Goal: Transaction & Acquisition: Purchase product/service

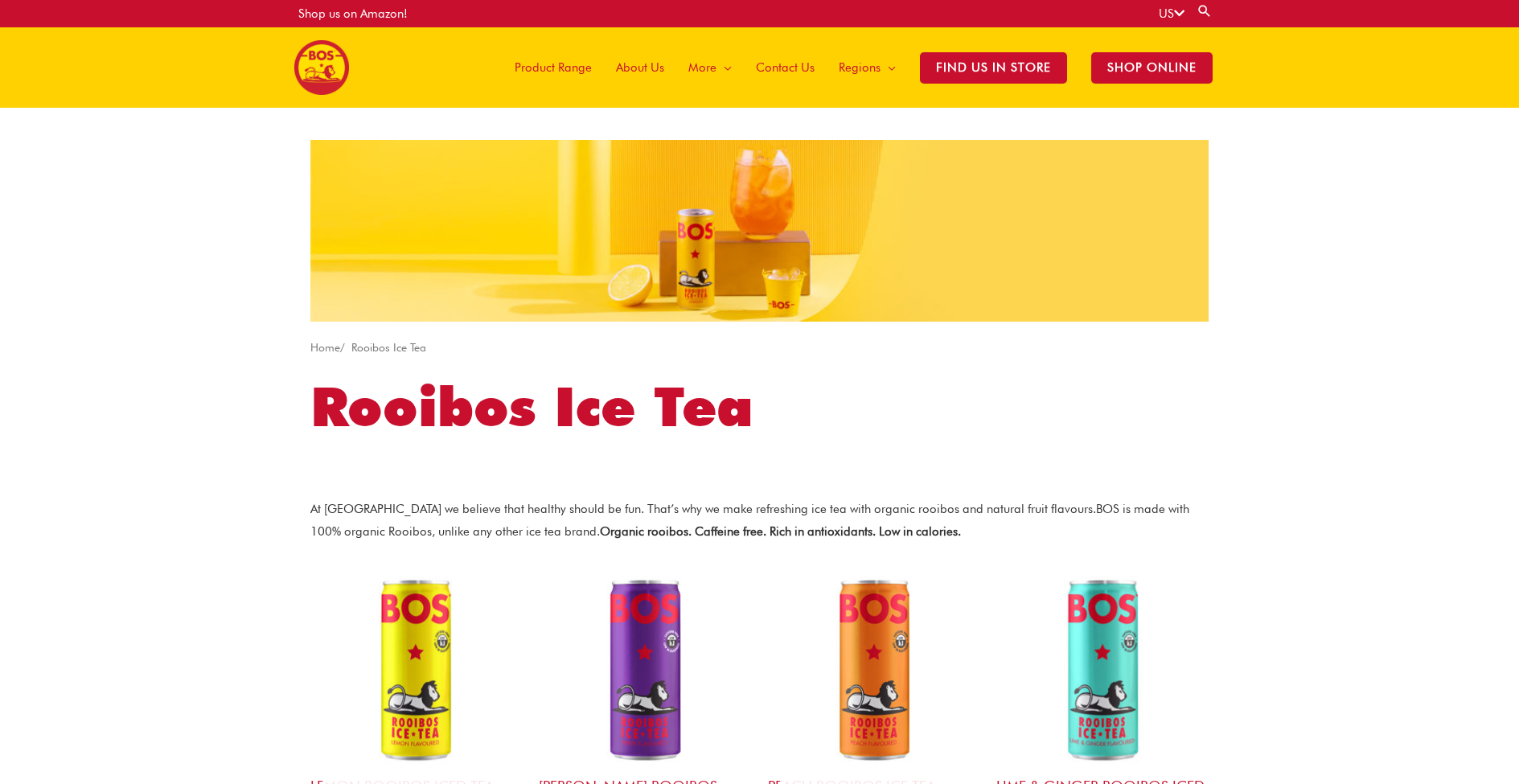
click at [1174, 16] on icon at bounding box center [1179, 13] width 11 height 12
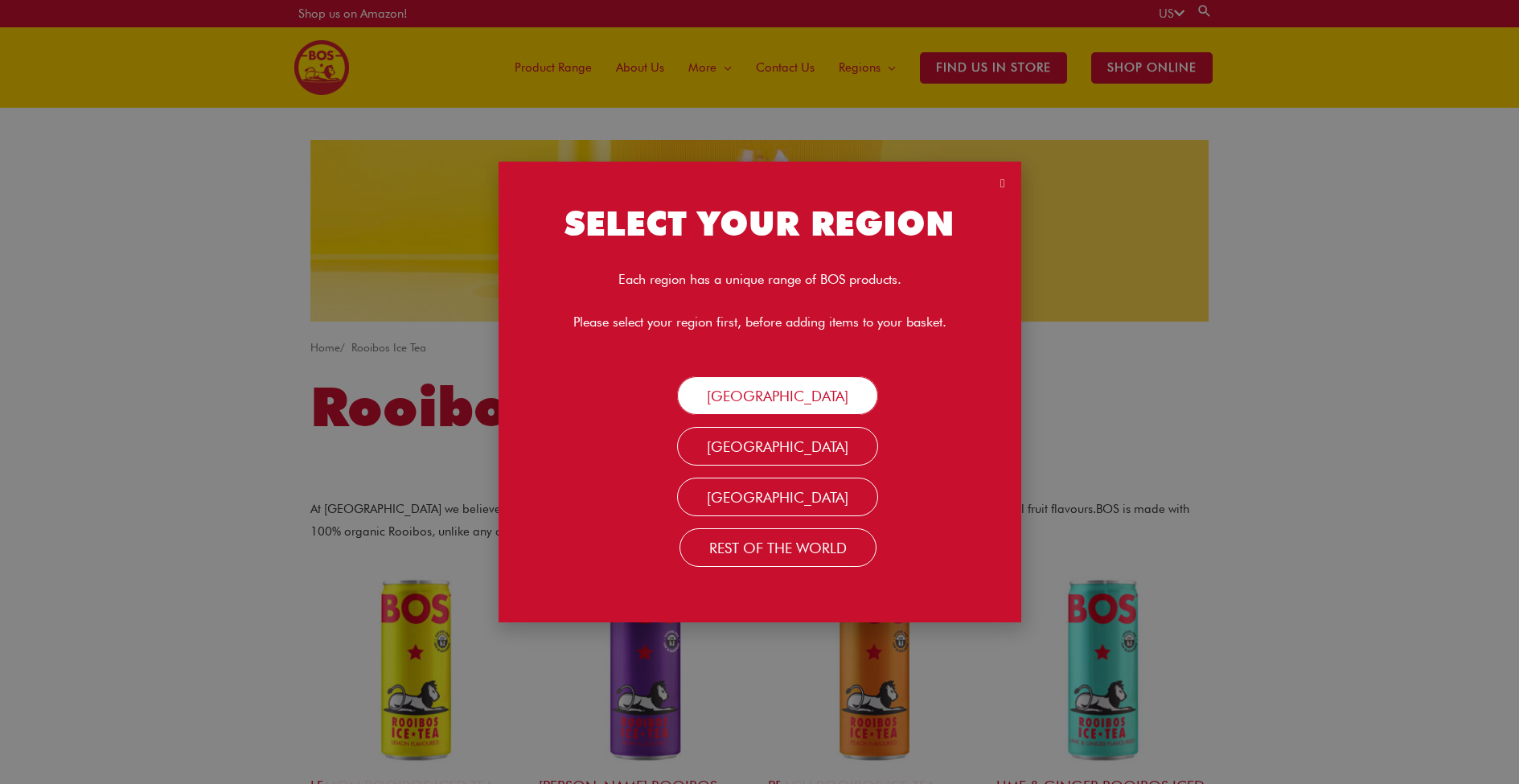
click at [763, 399] on link "[GEOGRAPHIC_DATA]" at bounding box center [778, 395] width 201 height 38
click at [1168, 484] on div "SELECT YOUR REGION Each region has a unique range of BOS products. Please selec…" at bounding box center [760, 392] width 1519 height 784
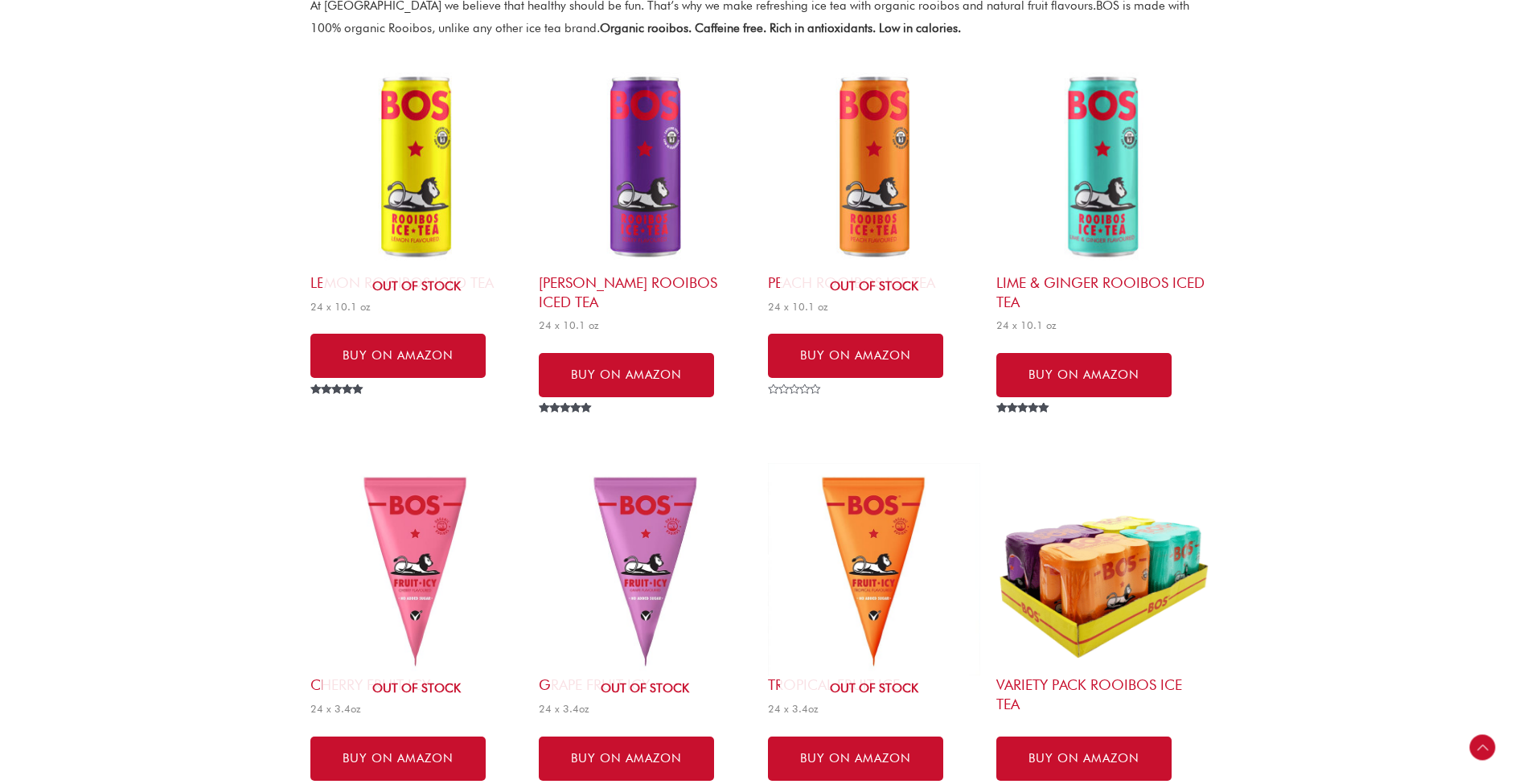
scroll to position [648, 0]
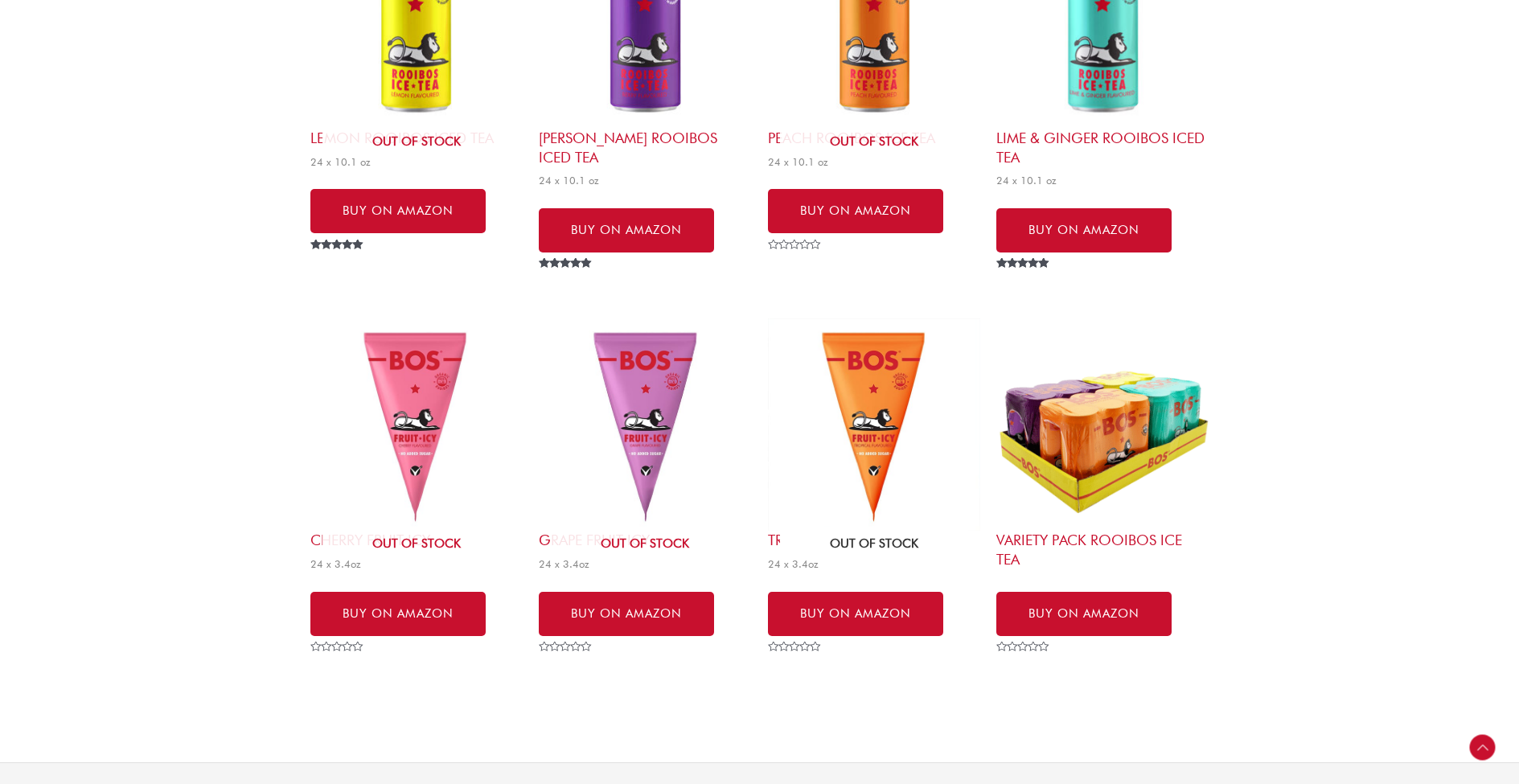
click at [837, 407] on img at bounding box center [873, 424] width 212 height 212
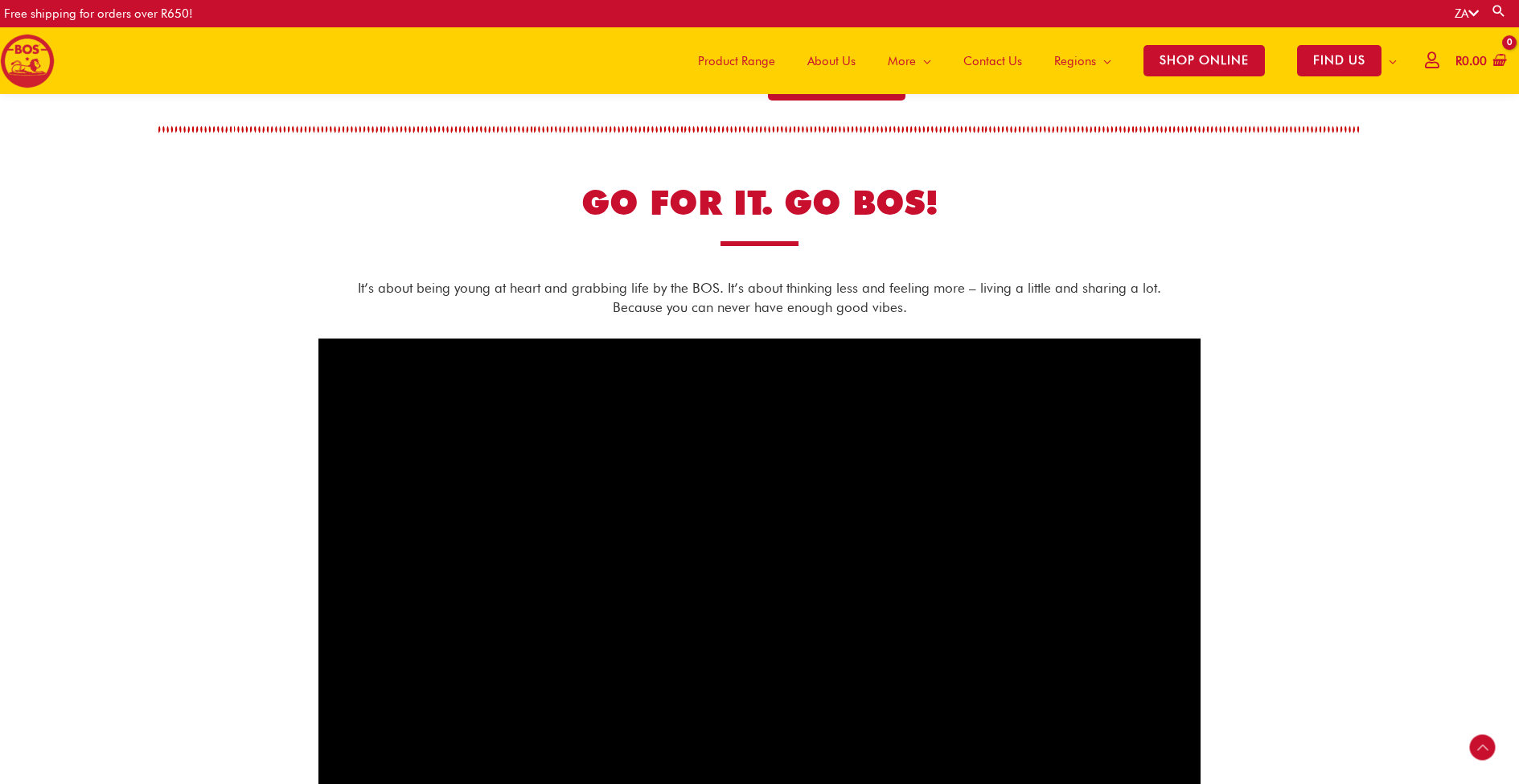
scroll to position [881, 0]
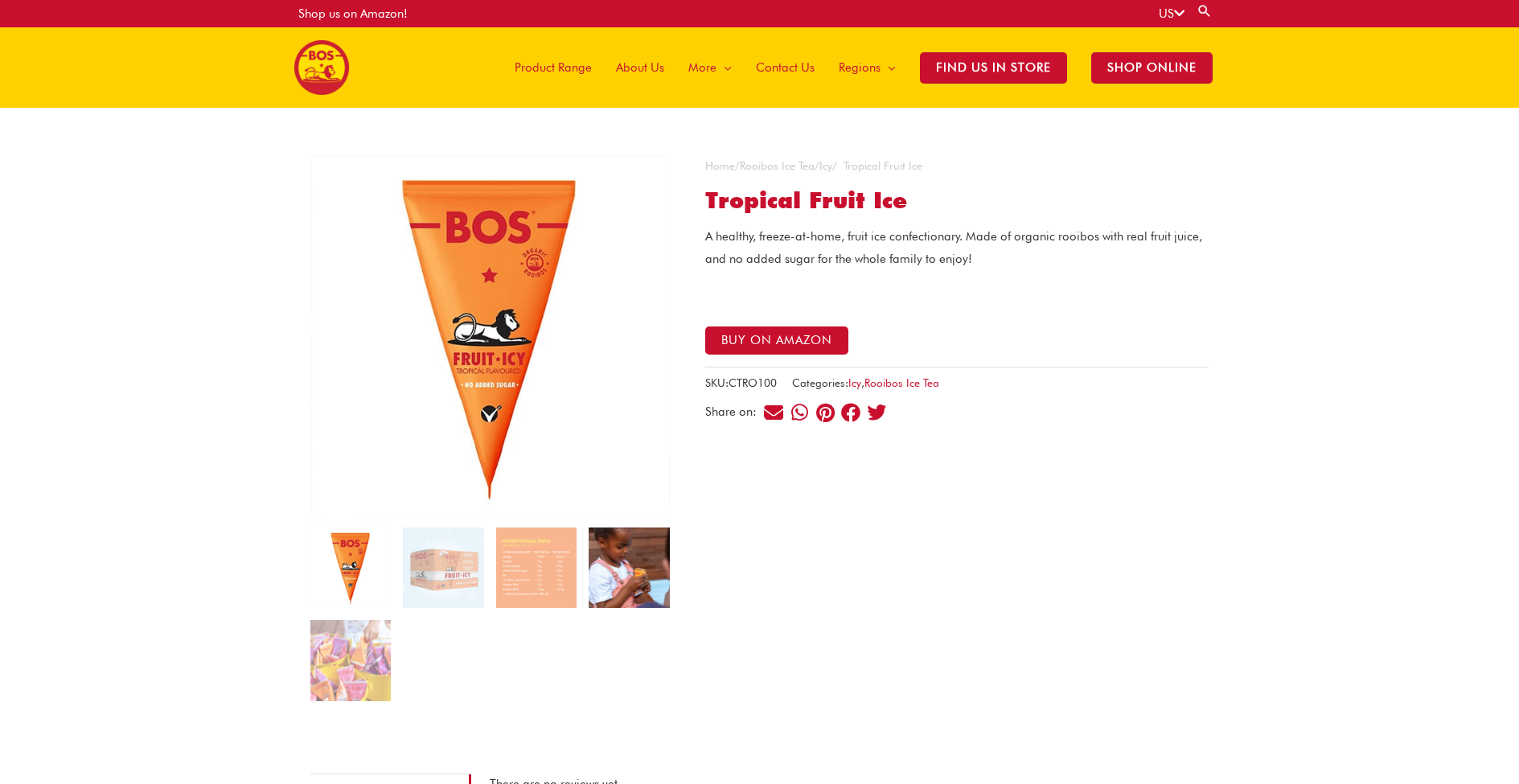
click at [623, 556] on img at bounding box center [629, 567] width 81 height 81
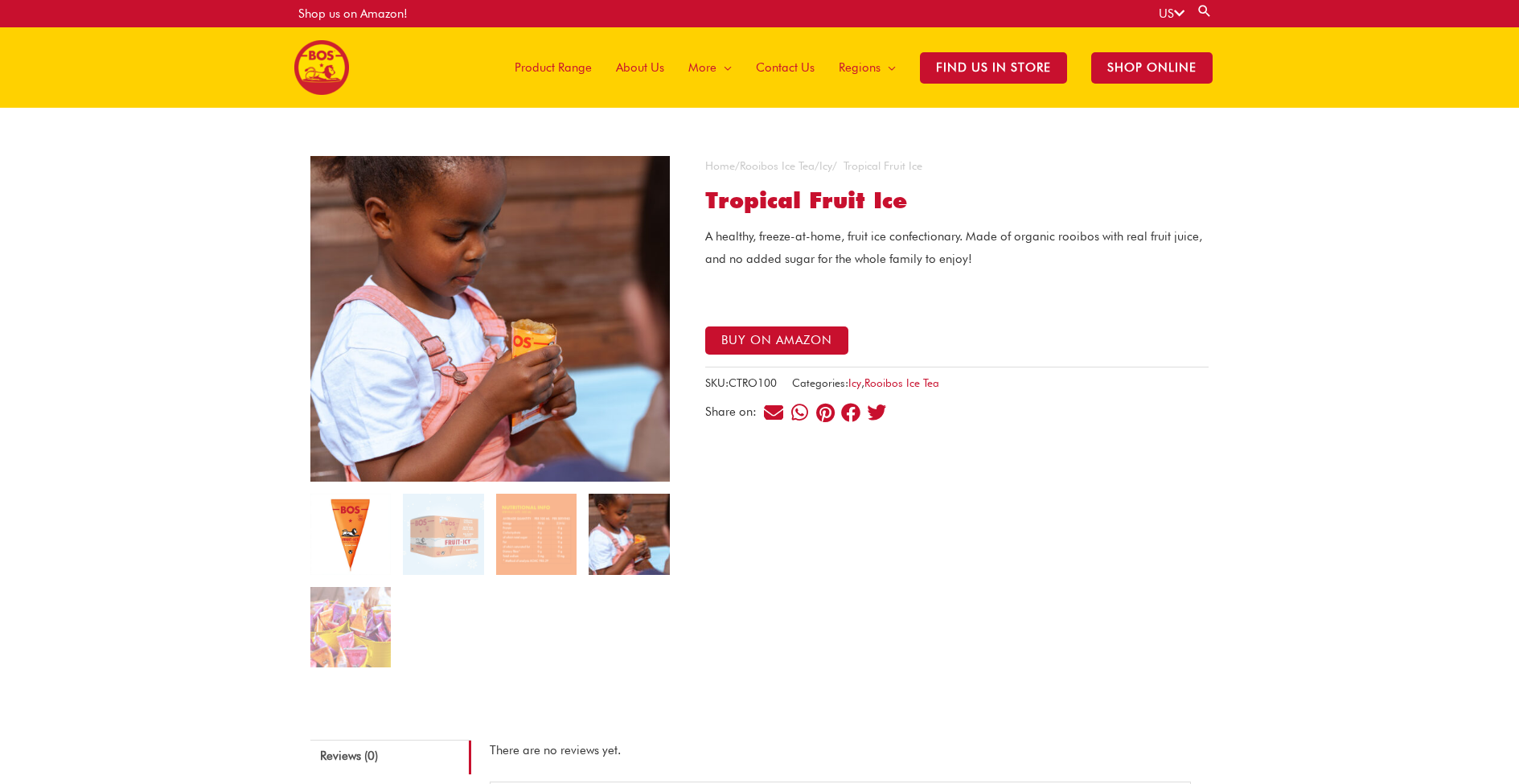
click at [378, 537] on img at bounding box center [350, 534] width 81 height 81
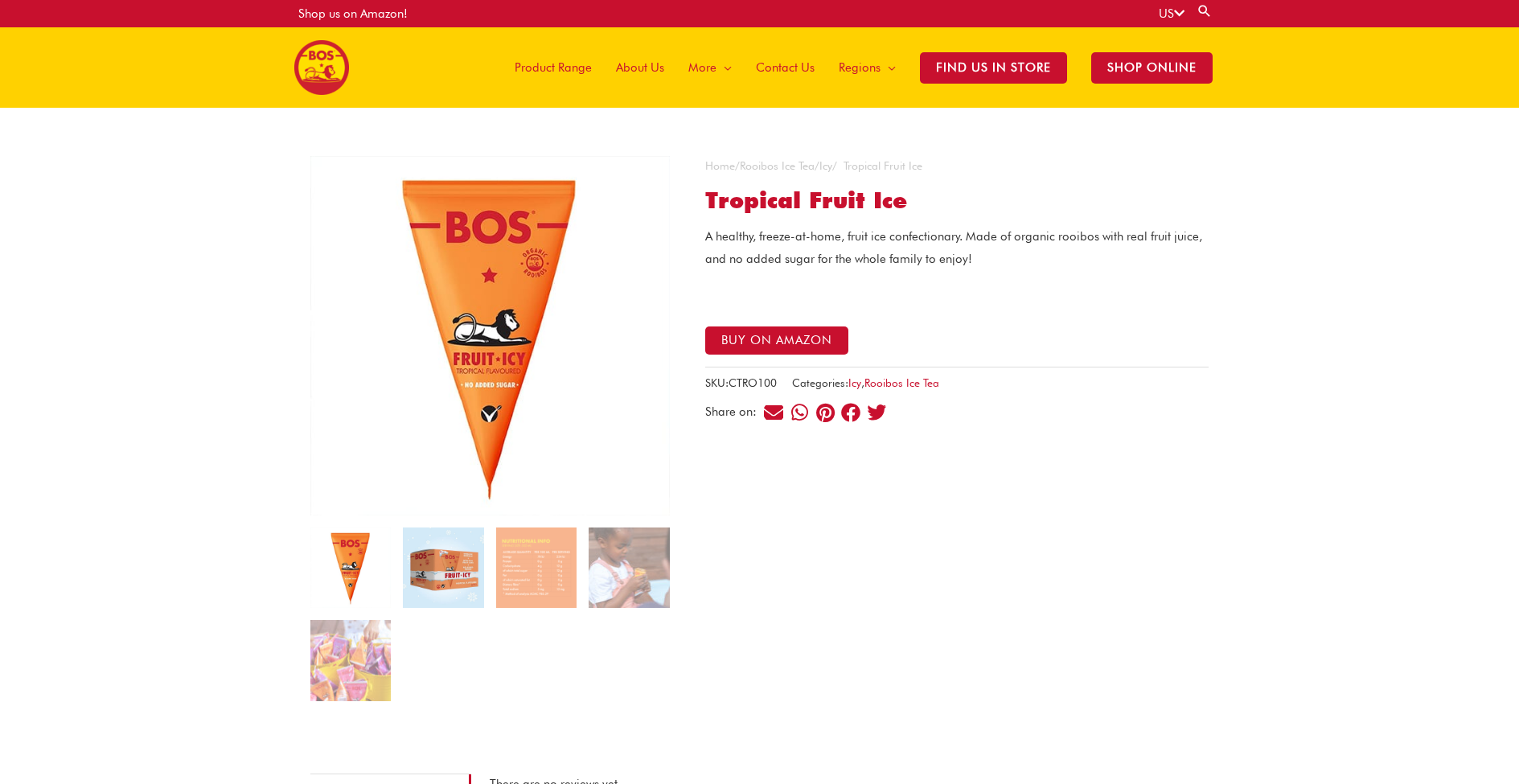
click at [442, 535] on img at bounding box center [443, 567] width 81 height 81
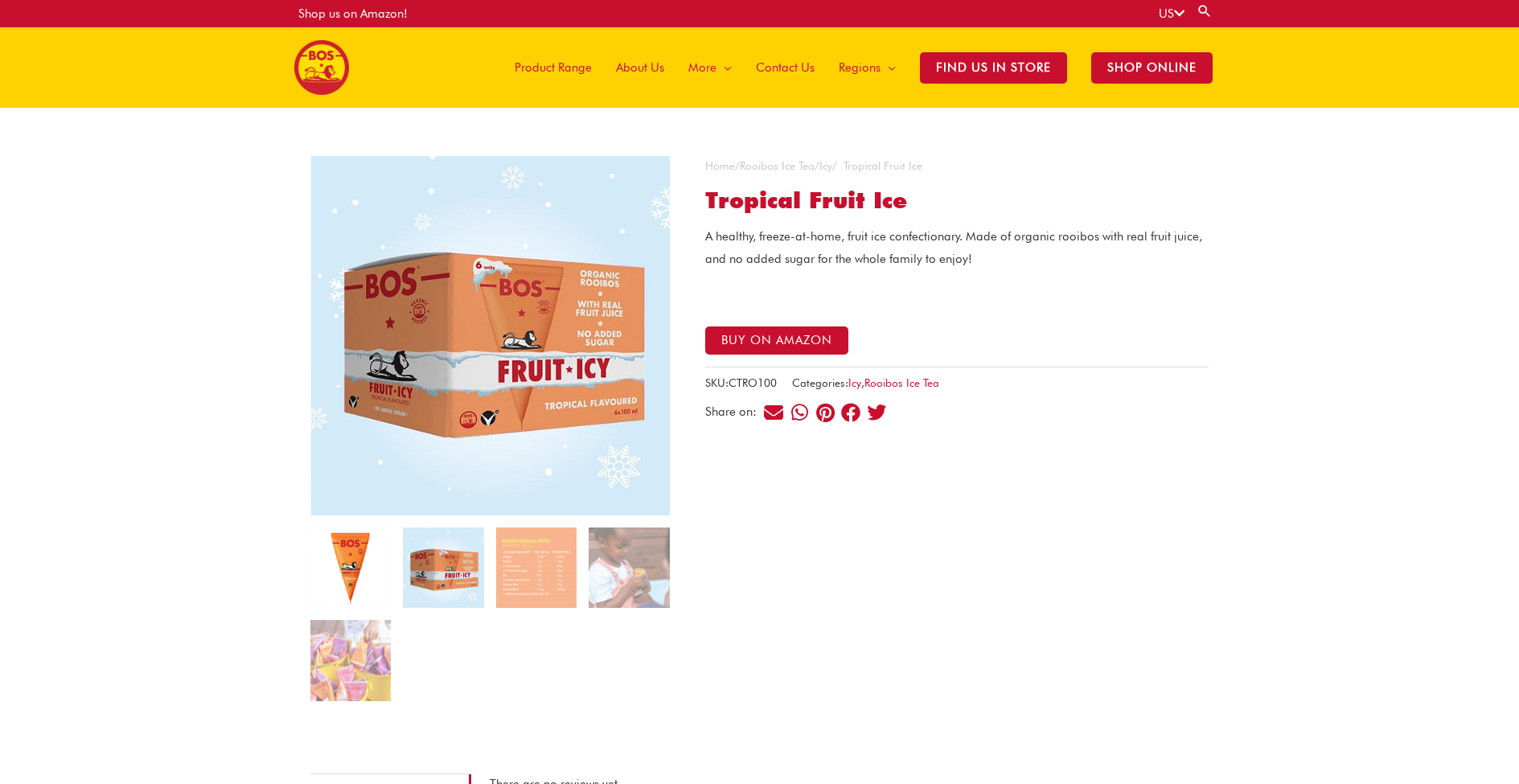
click at [364, 546] on img at bounding box center [350, 567] width 81 height 81
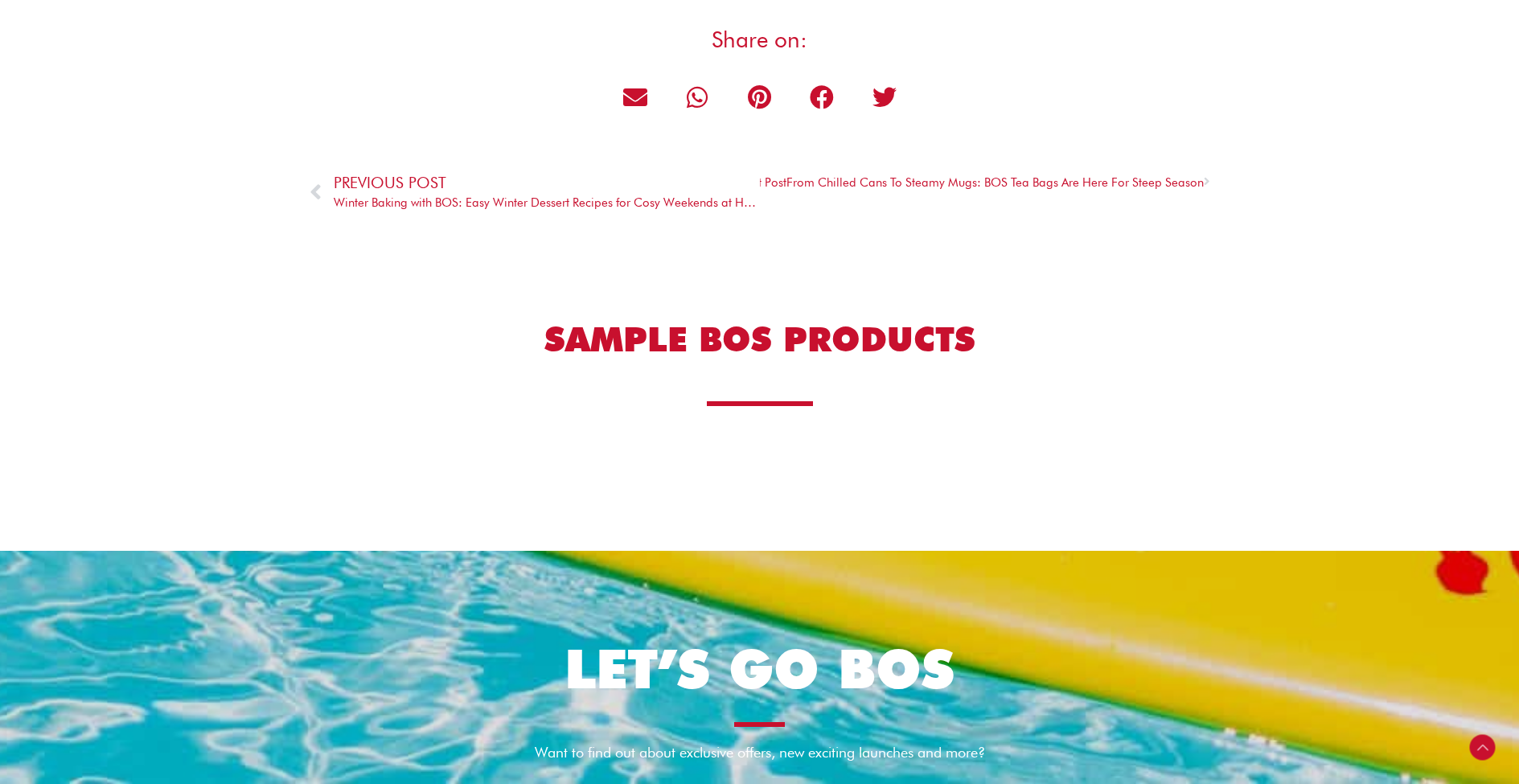
scroll to position [3957, 0]
